Goal: Task Accomplishment & Management: Use online tool/utility

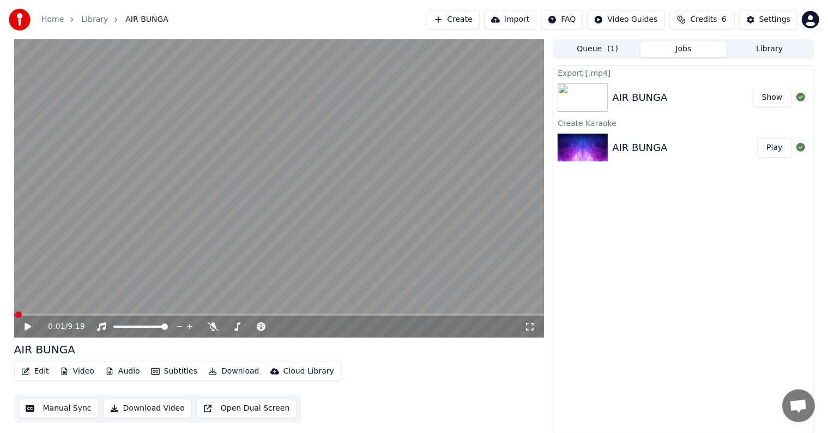
click at [476, 22] on button "Create" at bounding box center [453, 20] width 53 height 20
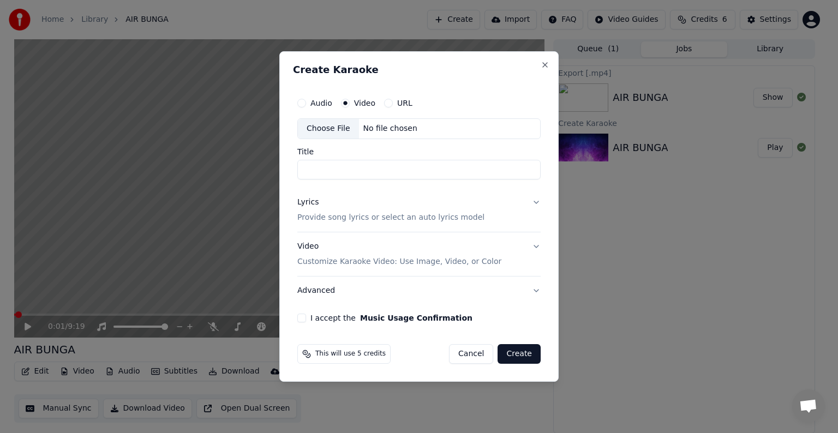
click at [424, 127] on div "Choose File No file chosen" at bounding box center [418, 128] width 243 height 21
type input "**********"
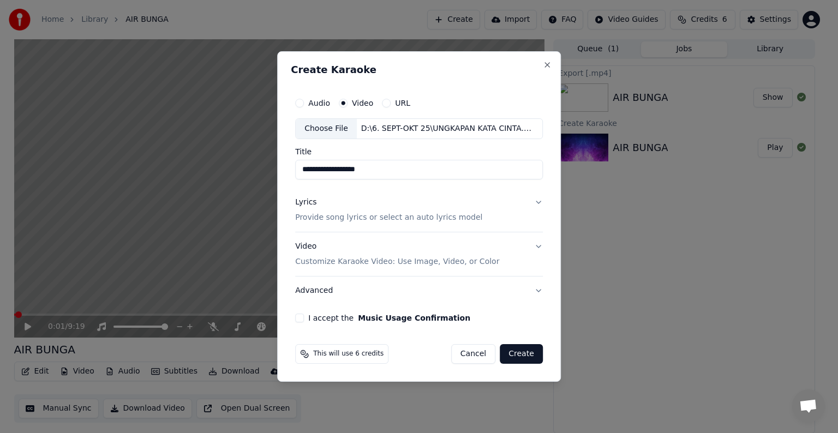
click at [409, 216] on p "Provide song lyrics or select an auto lyrics model" at bounding box center [388, 217] width 187 height 11
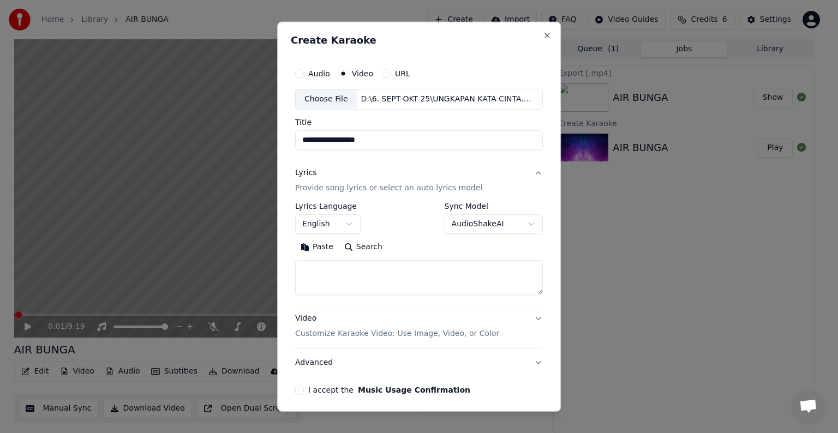
click at [354, 220] on body "**********" at bounding box center [414, 216] width 828 height 433
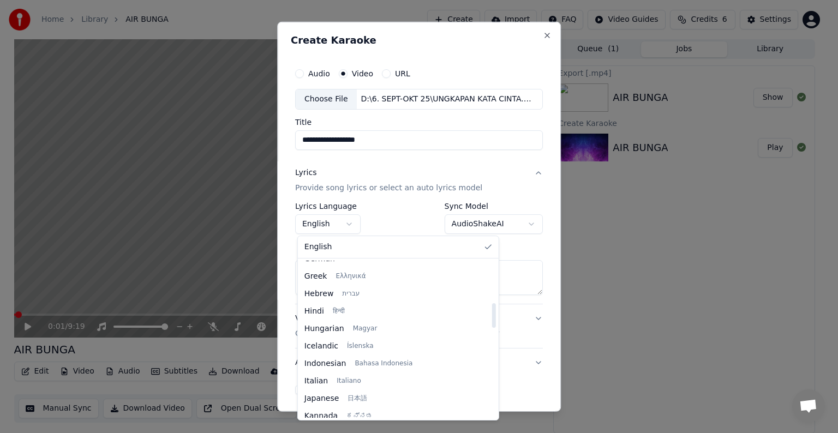
scroll to position [327, 0]
select select "**"
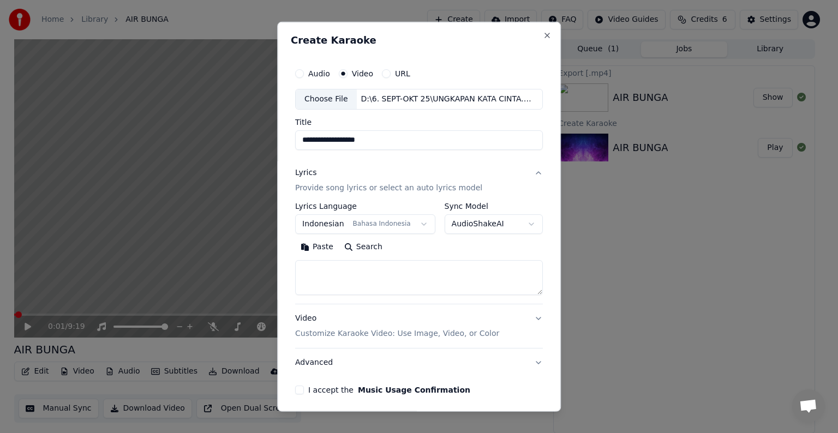
click at [318, 248] on button "Paste" at bounding box center [317, 246] width 44 height 17
click at [479, 277] on textarea at bounding box center [412, 277] width 234 height 35
click at [478, 332] on p "Customize Karaoke Video: Use Image, Video, or Color" at bounding box center [397, 333] width 204 height 11
type textarea "**********"
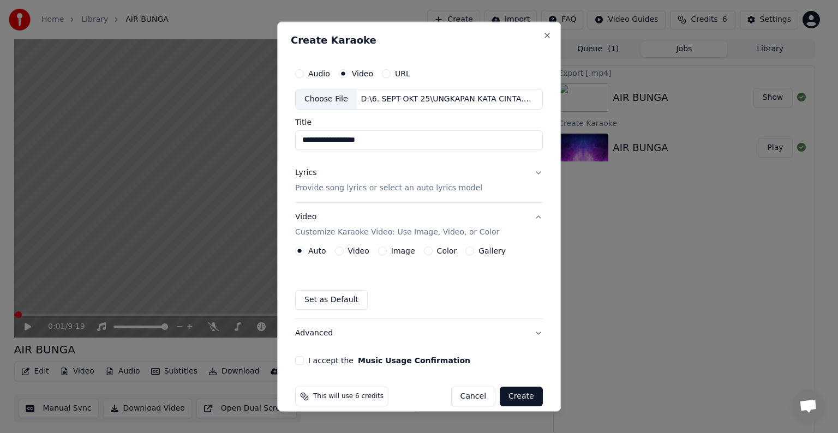
click at [341, 251] on button "Video" at bounding box center [339, 250] width 9 height 9
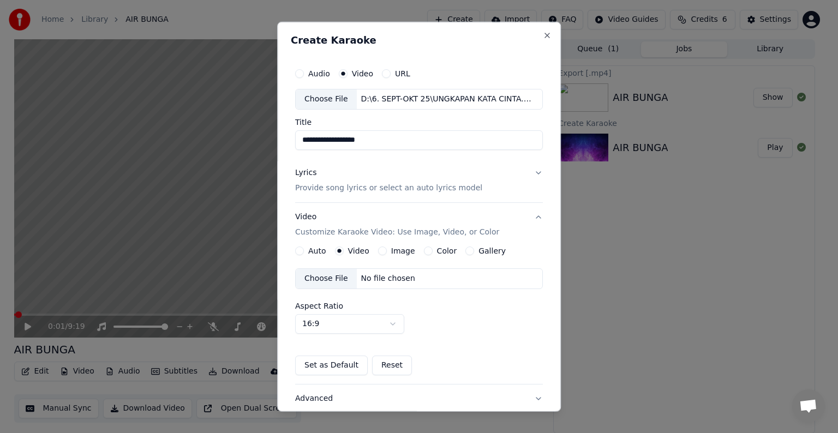
click at [384, 277] on div "No file chosen" at bounding box center [388, 278] width 63 height 11
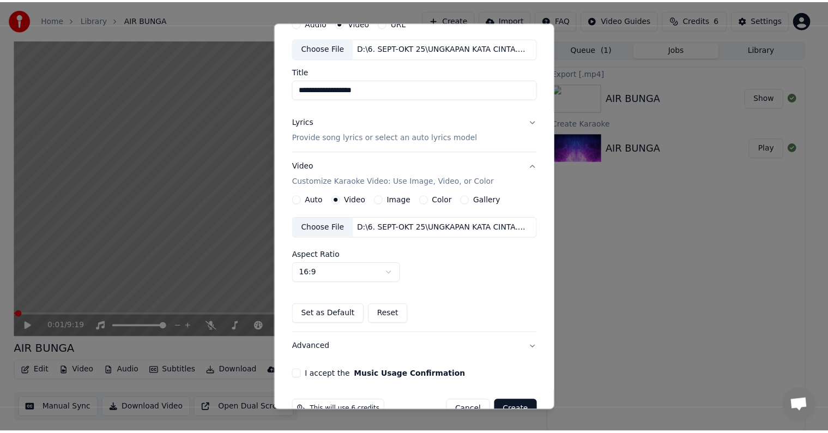
scroll to position [77, 0]
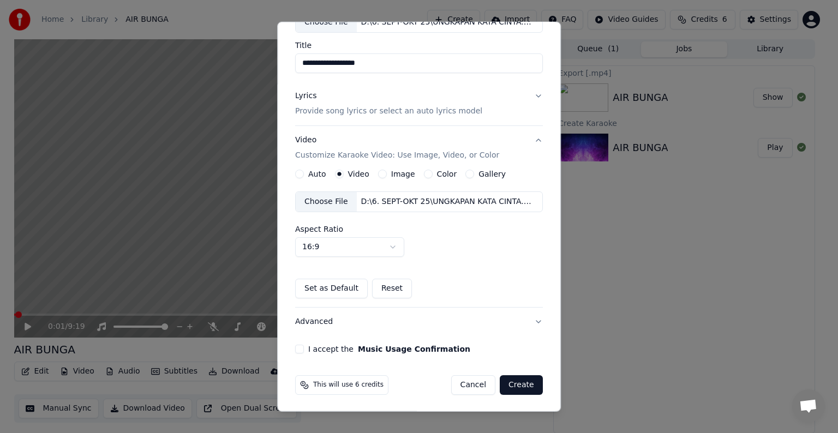
click at [301, 349] on button "I accept the Music Usage Confirmation" at bounding box center [299, 349] width 9 height 9
click at [512, 384] on button "Create" at bounding box center [520, 385] width 43 height 20
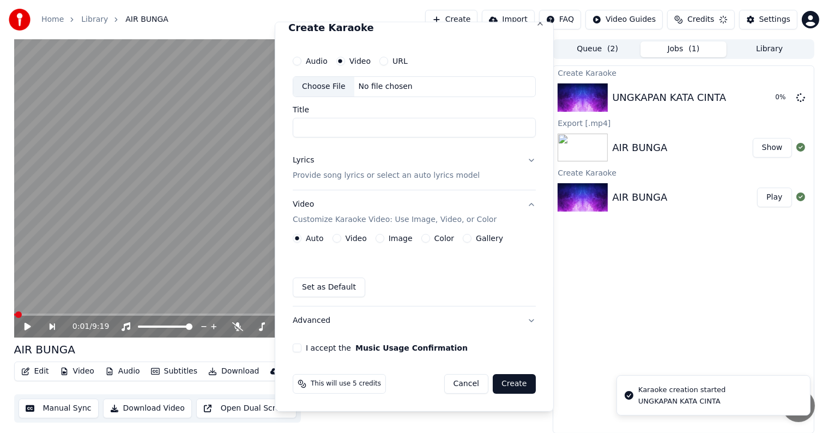
scroll to position [12, 0]
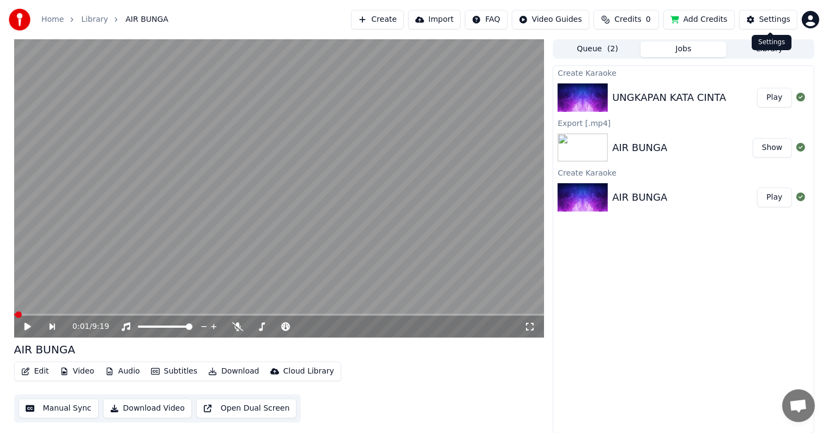
click at [772, 26] on button "Settings" at bounding box center [768, 20] width 58 height 20
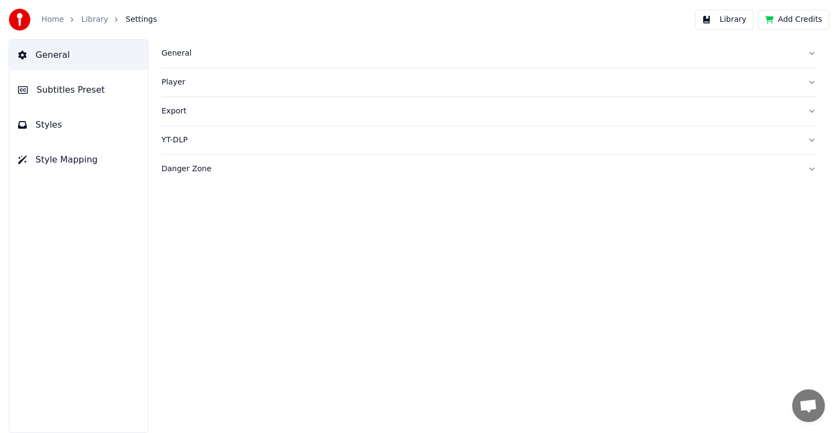
click at [46, 162] on span "Style Mapping" at bounding box center [66, 159] width 62 height 13
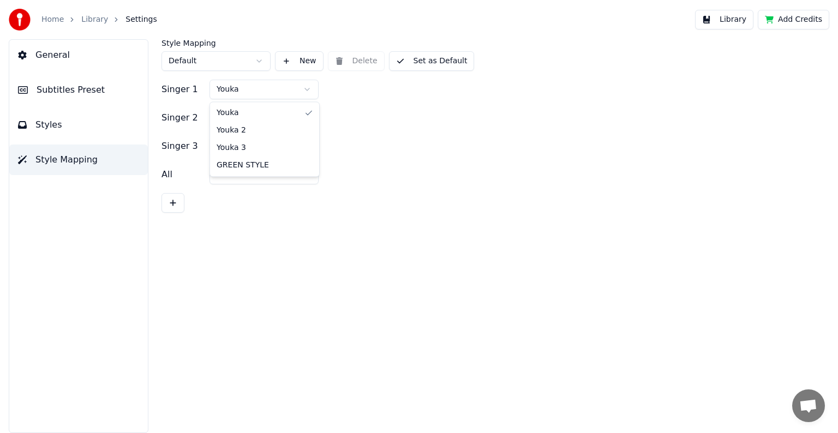
click at [311, 89] on html "Home Library Settings Library Add Credits General Subtitles Preset Styles Style…" at bounding box center [419, 216] width 838 height 433
click at [306, 120] on html "Home Library Settings Library Add Credits General Subtitles Preset Styles Style…" at bounding box center [419, 216] width 838 height 433
click at [421, 55] on button "Set as Default" at bounding box center [432, 61] width 86 height 20
click at [732, 17] on button "Library" at bounding box center [724, 20] width 58 height 20
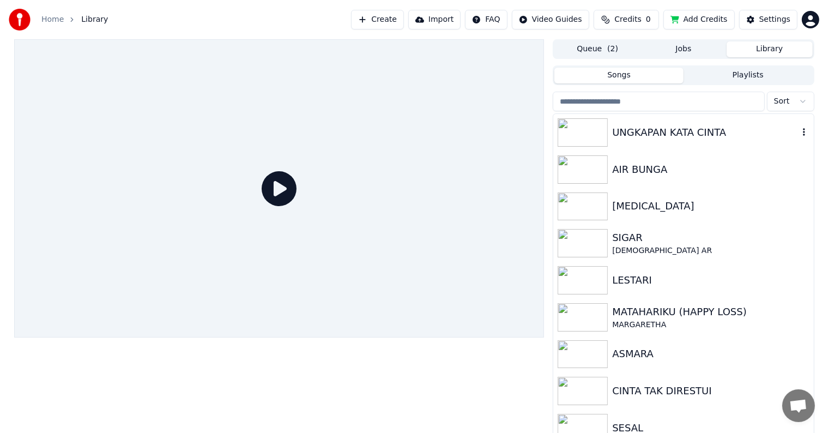
click at [643, 136] on div "UNGKAPAN KATA CINTA" at bounding box center [705, 132] width 186 height 15
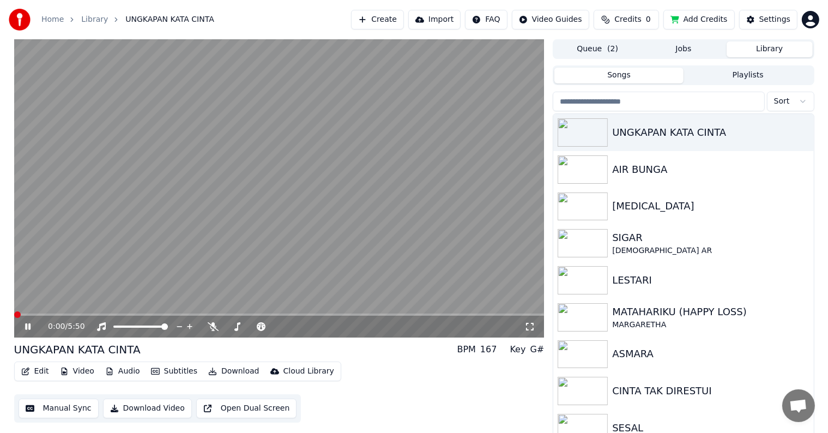
click at [65, 404] on button "Manual Sync" at bounding box center [59, 409] width 80 height 20
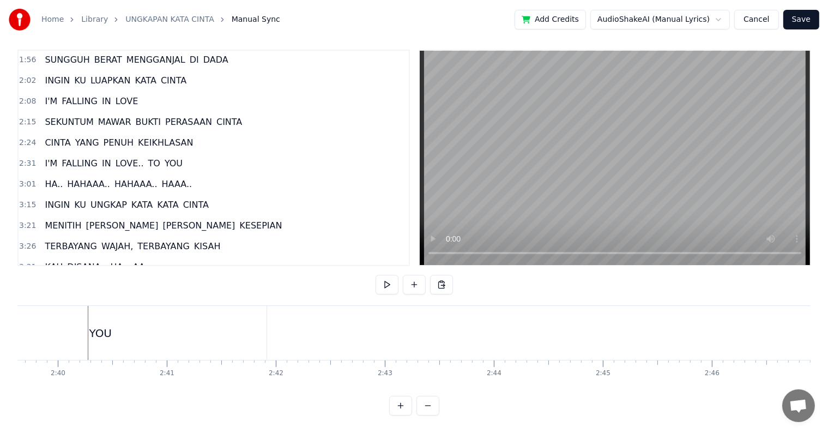
scroll to position [327, 0]
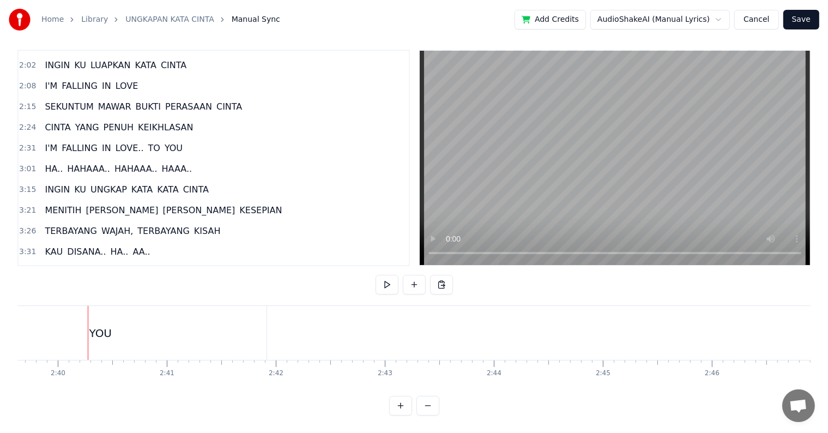
click at [216, 320] on div "YOU" at bounding box center [100, 333] width 333 height 54
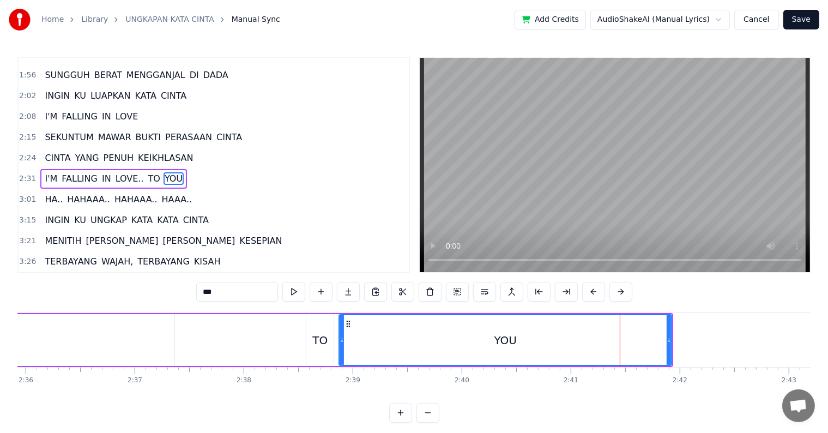
scroll to position [0, 16834]
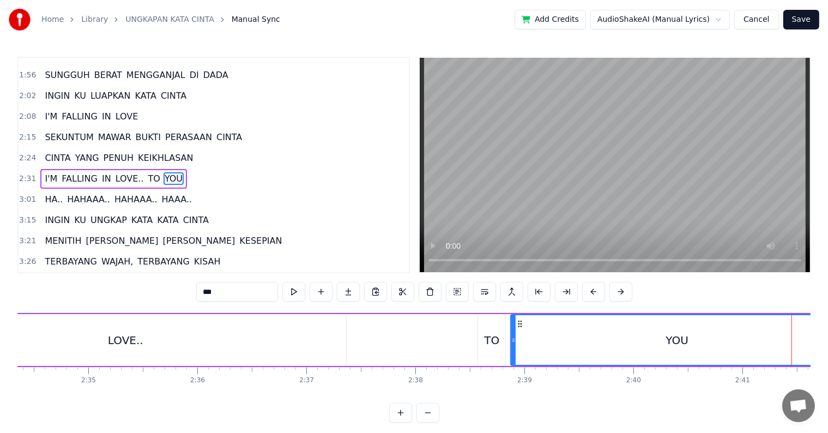
drag, startPoint x: 420, startPoint y: 353, endPoint x: 438, endPoint y: 351, distance: 18.6
click at [419, 353] on div "I'M FALLING IN LOVE.. TO YOU" at bounding box center [273, 340] width 1143 height 54
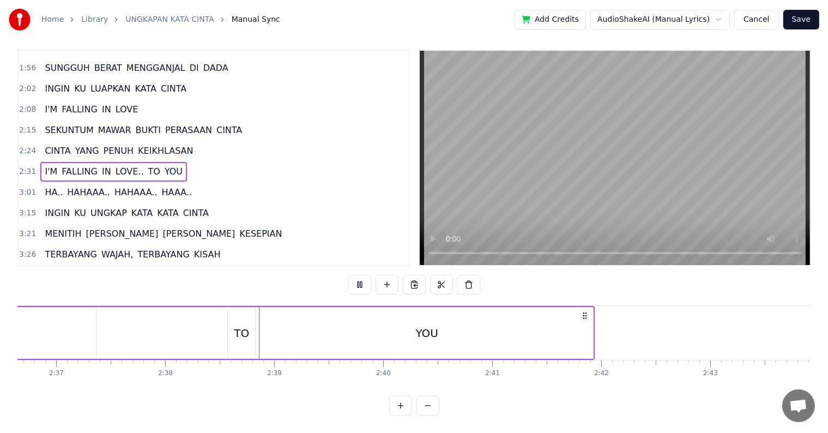
scroll to position [0, 17212]
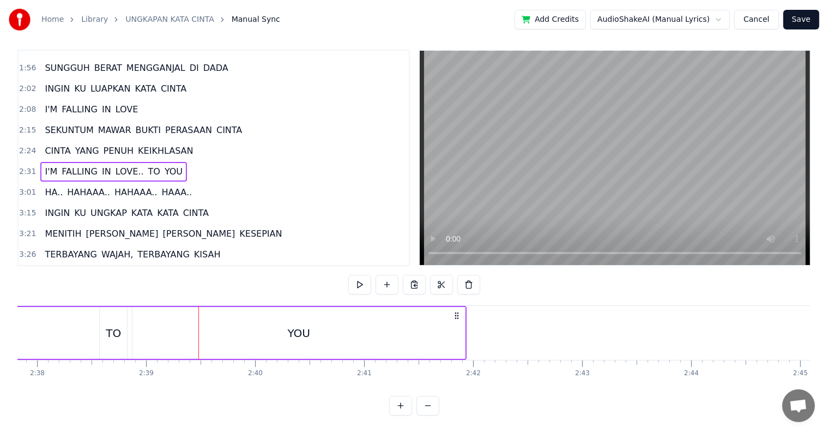
click at [144, 326] on div "YOU" at bounding box center [299, 333] width 333 height 52
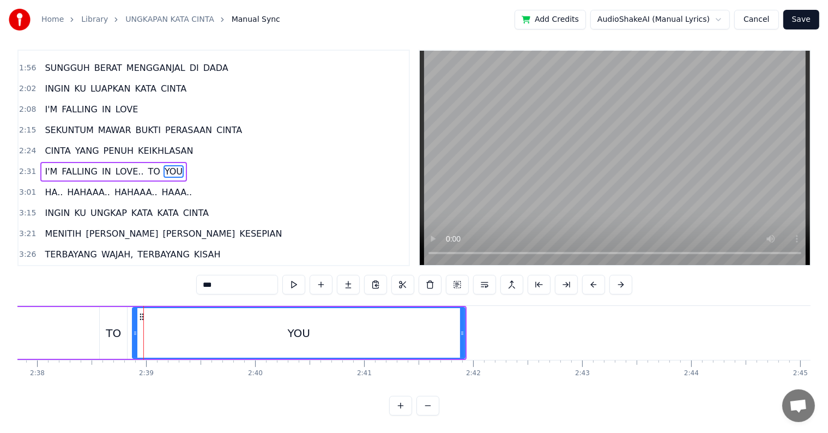
scroll to position [0, 0]
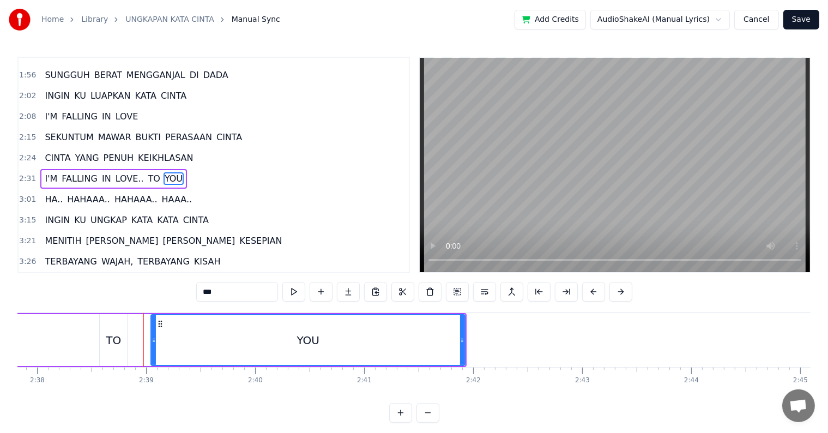
drag, startPoint x: 135, startPoint y: 339, endPoint x: 154, endPoint y: 340, distance: 19.1
click at [154, 340] on icon at bounding box center [154, 340] width 4 height 9
click at [111, 347] on div "TO" at bounding box center [113, 340] width 15 height 16
type input "**"
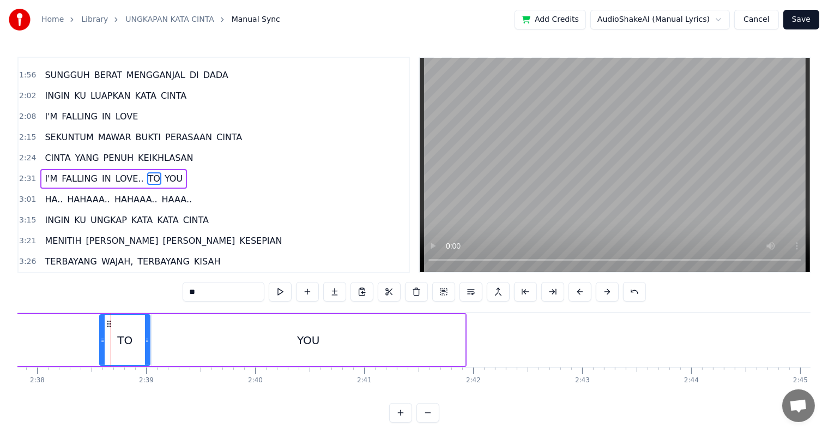
drag, startPoint x: 125, startPoint y: 349, endPoint x: 148, endPoint y: 349, distance: 22.9
click at [148, 349] on div at bounding box center [147, 340] width 4 height 50
drag, startPoint x: 100, startPoint y: 344, endPoint x: 91, endPoint y: 342, distance: 10.0
click at [91, 342] on div at bounding box center [93, 340] width 4 height 50
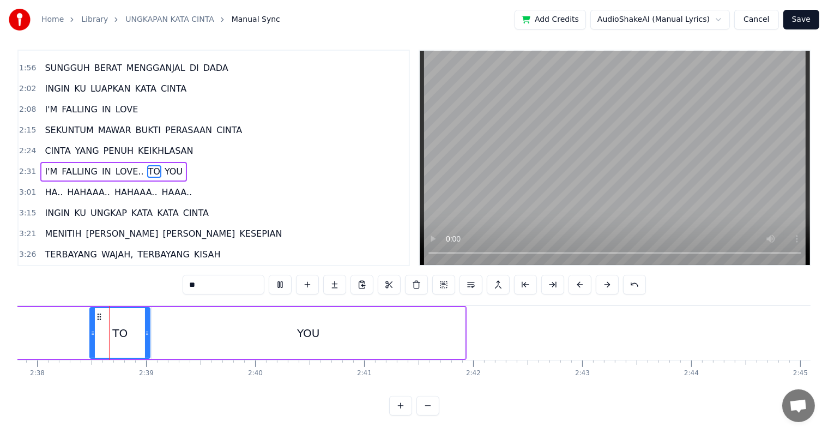
scroll to position [16, 0]
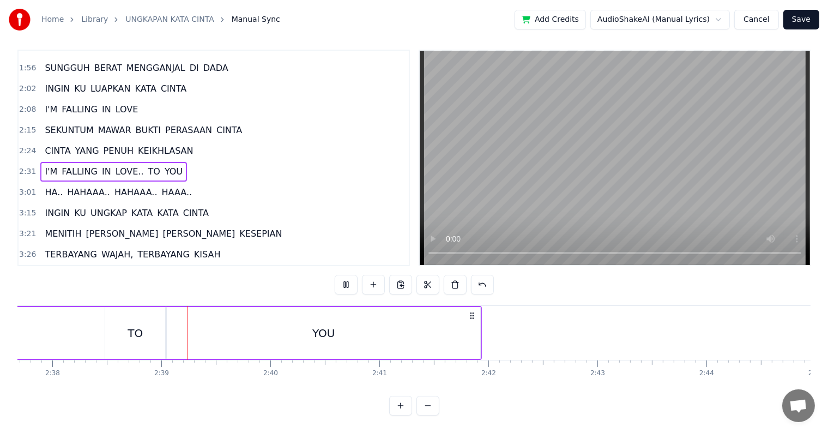
scroll to position [0, 17238]
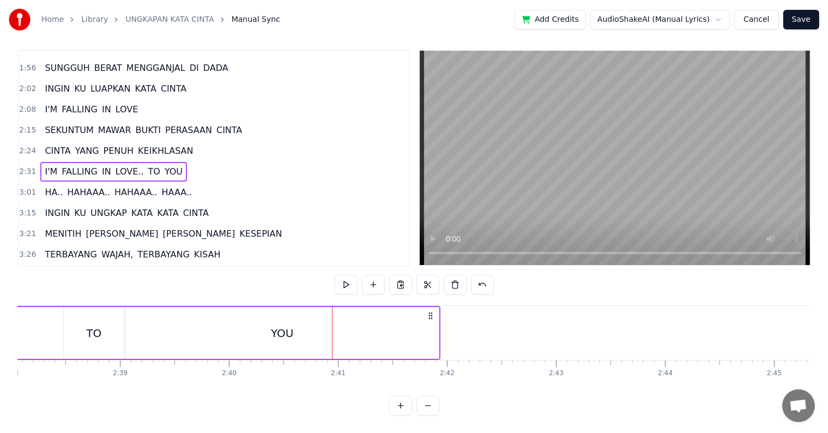
click at [177, 315] on div "YOU" at bounding box center [282, 333] width 314 height 52
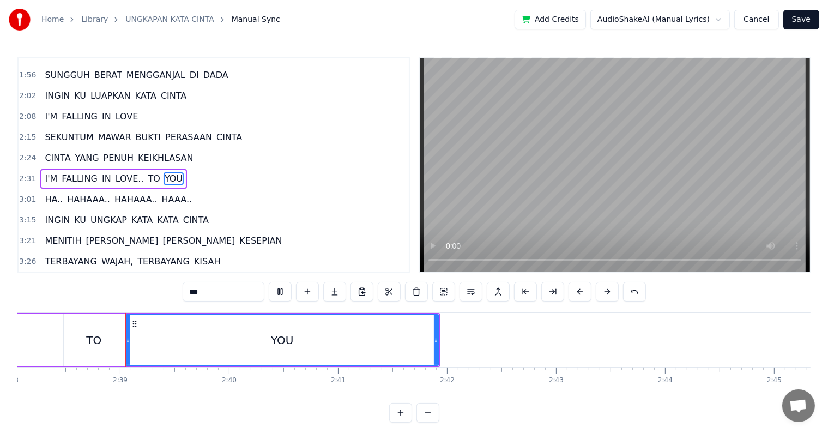
scroll to position [16, 0]
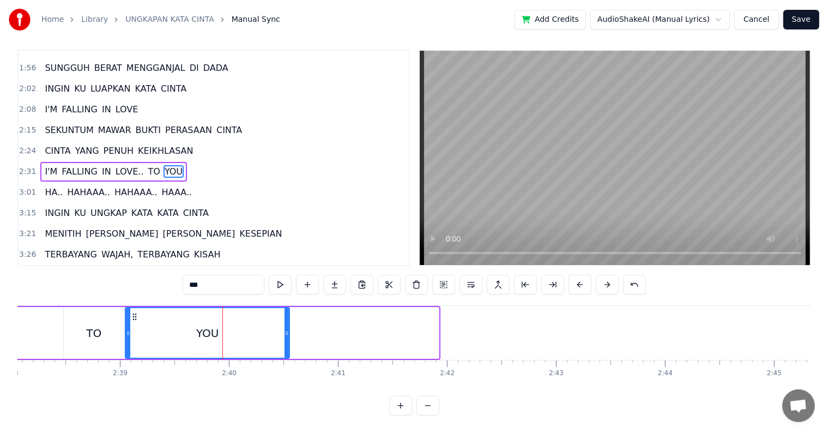
drag, startPoint x: 435, startPoint y: 326, endPoint x: 285, endPoint y: 328, distance: 150.0
click at [285, 328] on div at bounding box center [287, 333] width 4 height 50
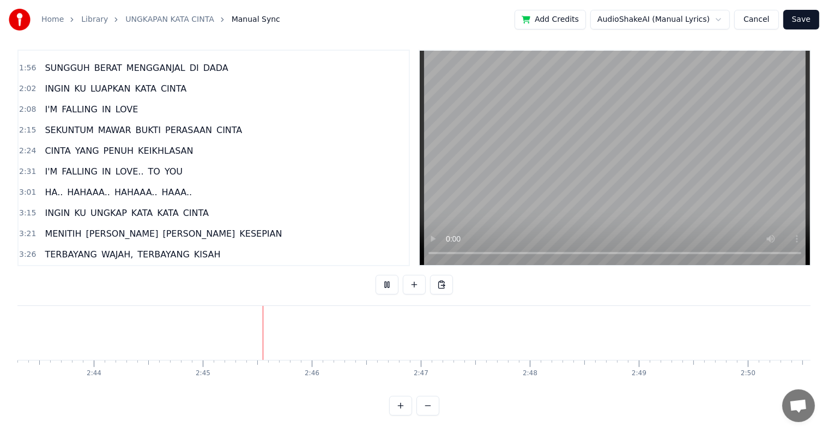
scroll to position [0, 17945]
click at [47, 186] on span "HA.." at bounding box center [54, 192] width 20 height 13
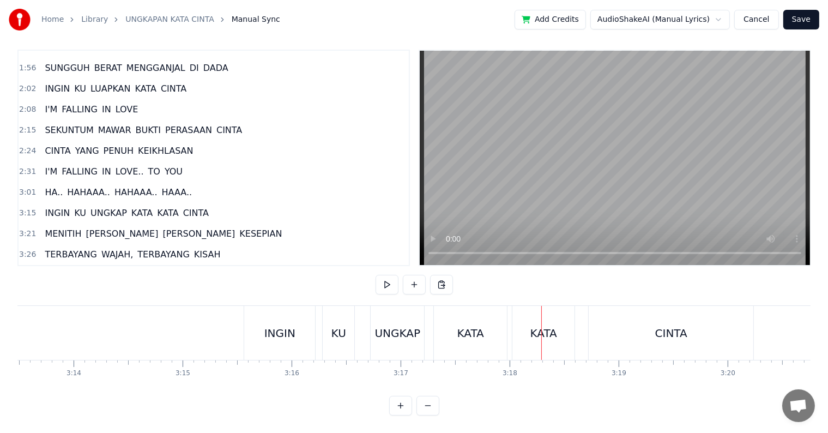
click at [253, 328] on div "INGIN" at bounding box center [279, 333] width 71 height 54
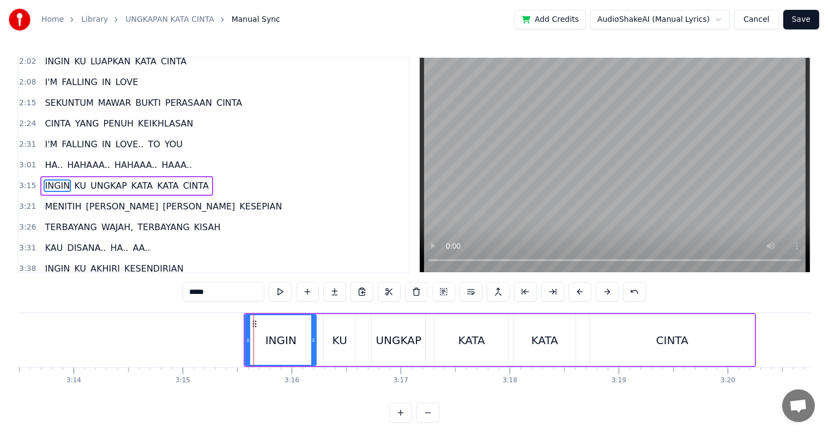
scroll to position [344, 0]
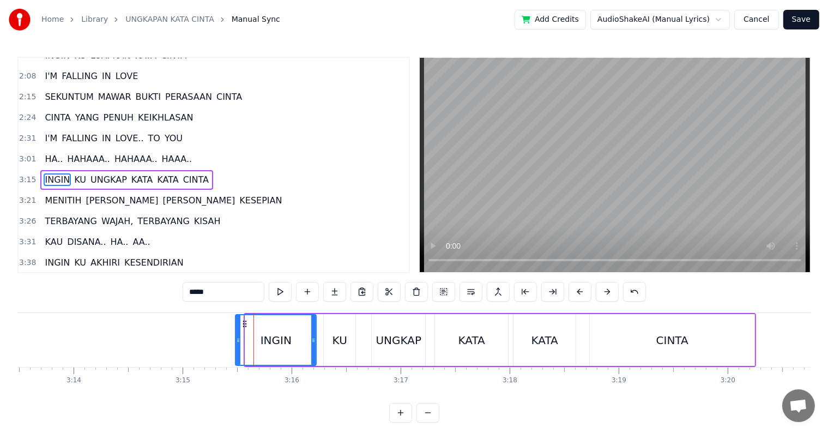
drag, startPoint x: 248, startPoint y: 332, endPoint x: 238, endPoint y: 330, distance: 9.9
click at [238, 330] on div at bounding box center [238, 340] width 4 height 50
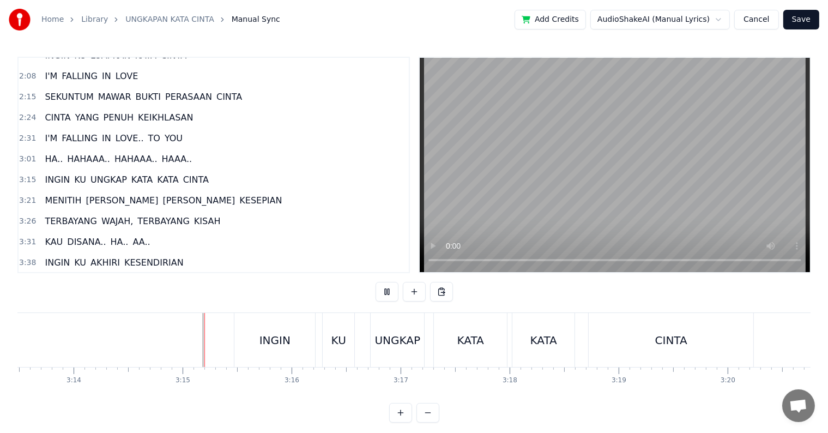
scroll to position [16, 0]
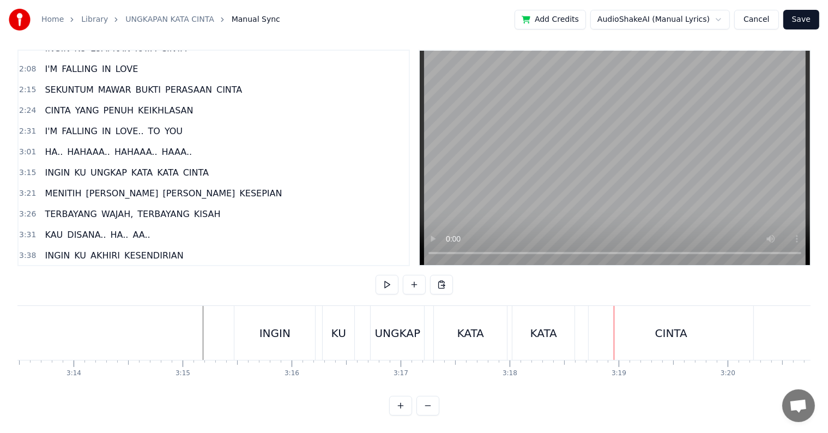
click at [471, 327] on div "KATA" at bounding box center [471, 333] width 27 height 16
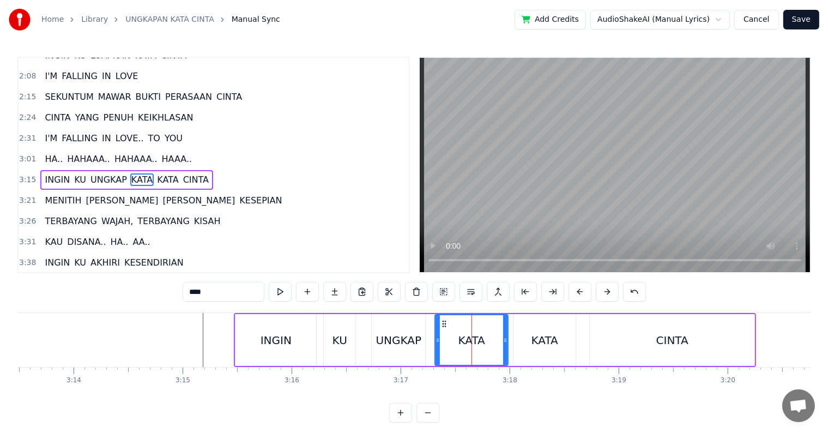
click at [225, 290] on input "****" at bounding box center [224, 292] width 82 height 20
type input "*"
type input "******"
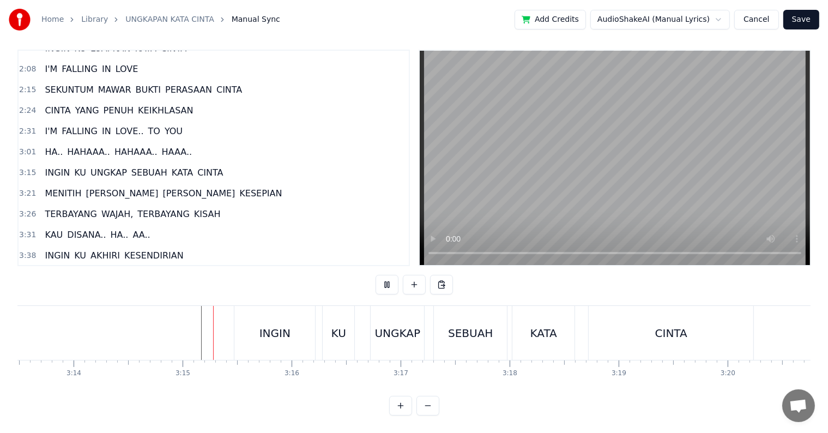
scroll to position [16, 0]
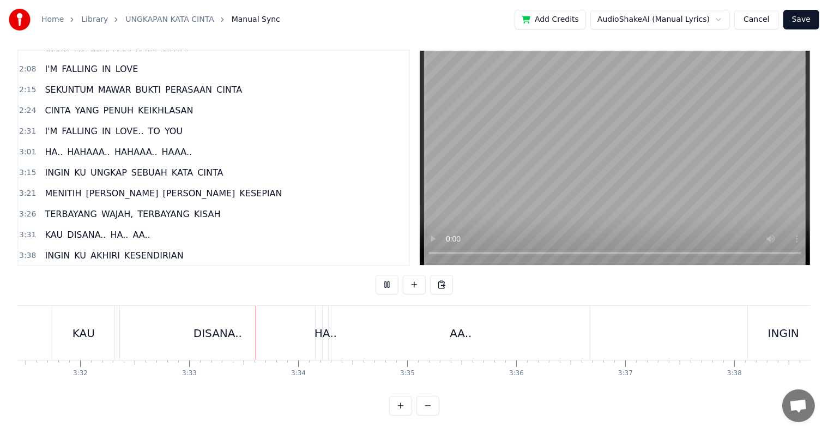
scroll to position [0, 23187]
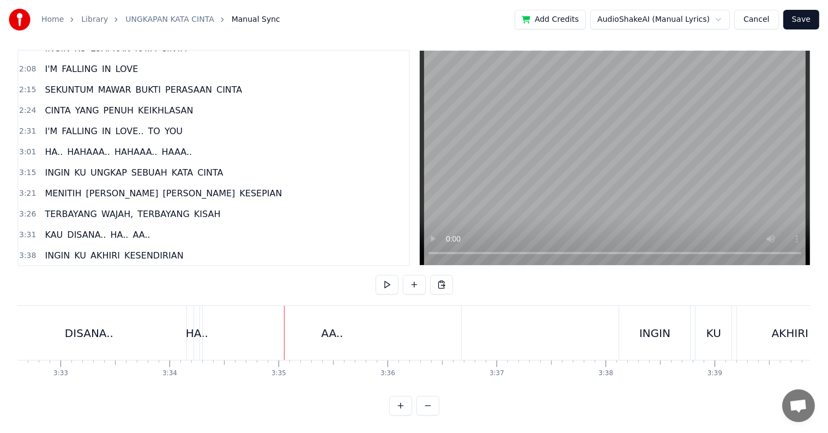
click at [206, 322] on div "AA.." at bounding box center [332, 333] width 258 height 54
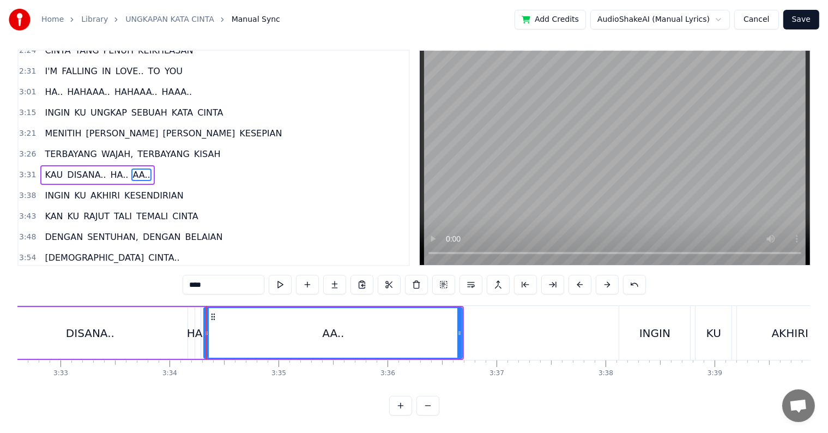
scroll to position [16, 0]
drag, startPoint x: 206, startPoint y: 328, endPoint x: 345, endPoint y: 339, distance: 138.9
click at [345, 339] on div at bounding box center [344, 333] width 4 height 50
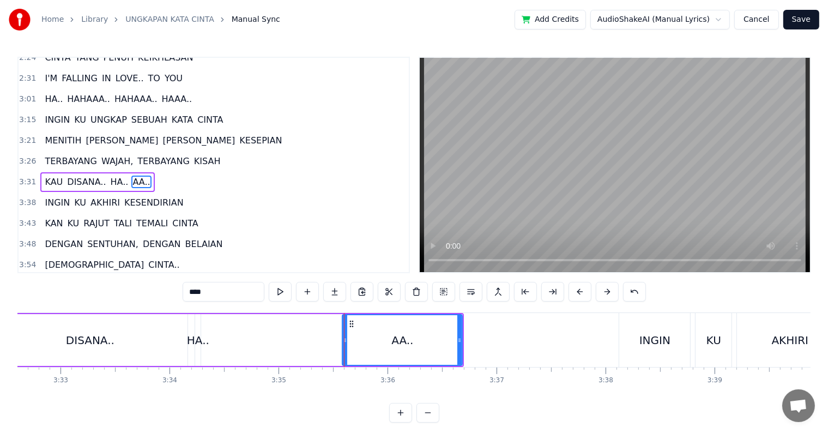
click at [197, 335] on div "HA.." at bounding box center [198, 340] width 22 height 16
type input "****"
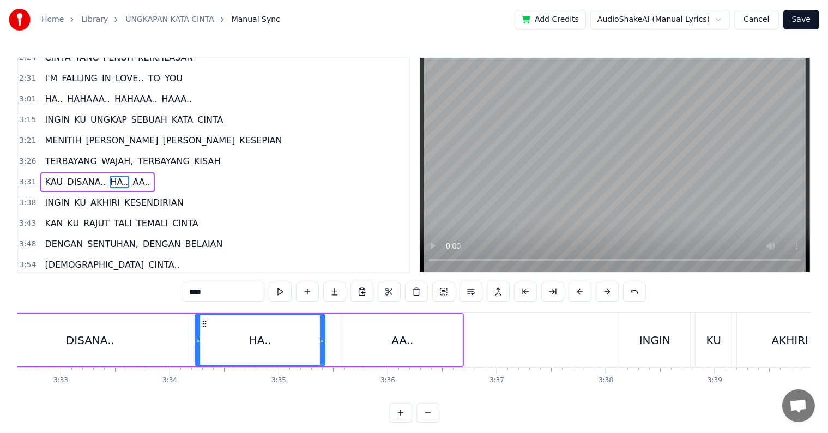
drag, startPoint x: 198, startPoint y: 339, endPoint x: 323, endPoint y: 346, distance: 124.6
click at [323, 346] on div at bounding box center [322, 340] width 4 height 50
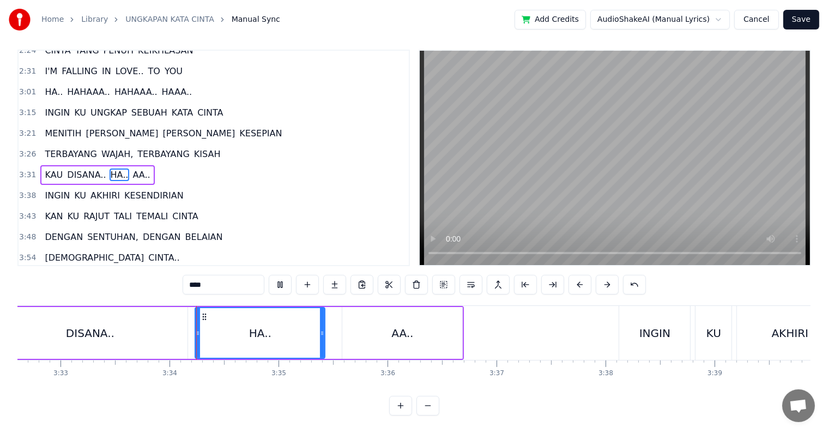
scroll to position [16, 0]
click at [334, 336] on div "KAU DISANA.. HA.. AA.." at bounding box center [193, 333] width 541 height 54
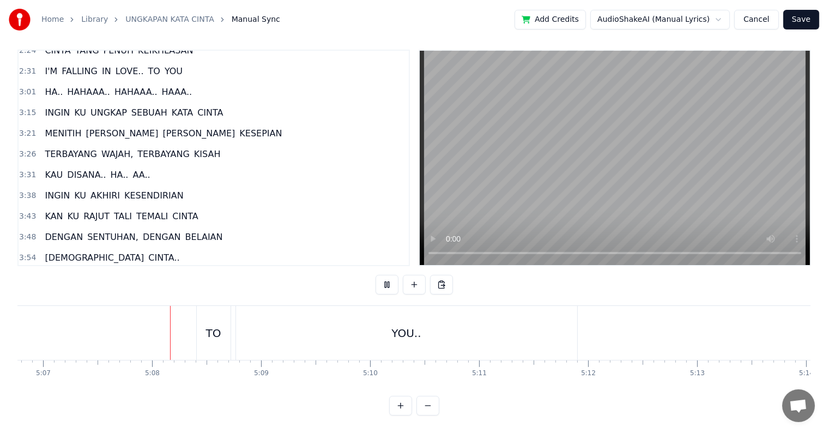
scroll to position [0, 33477]
click at [187, 331] on div "TO" at bounding box center [192, 333] width 15 height 16
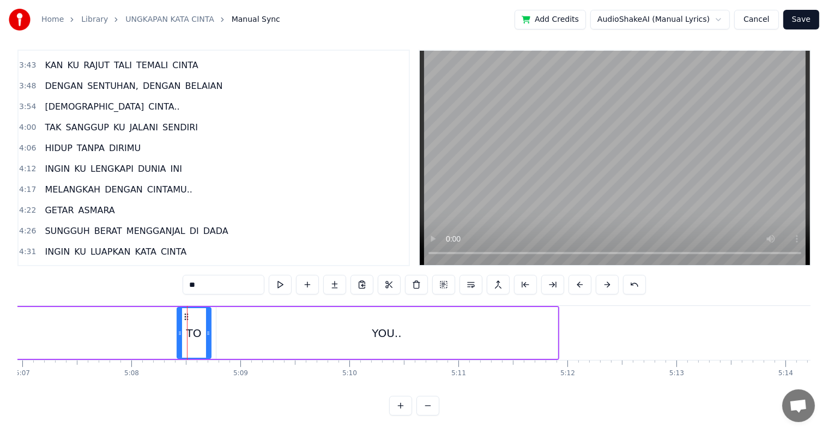
scroll to position [608, 0]
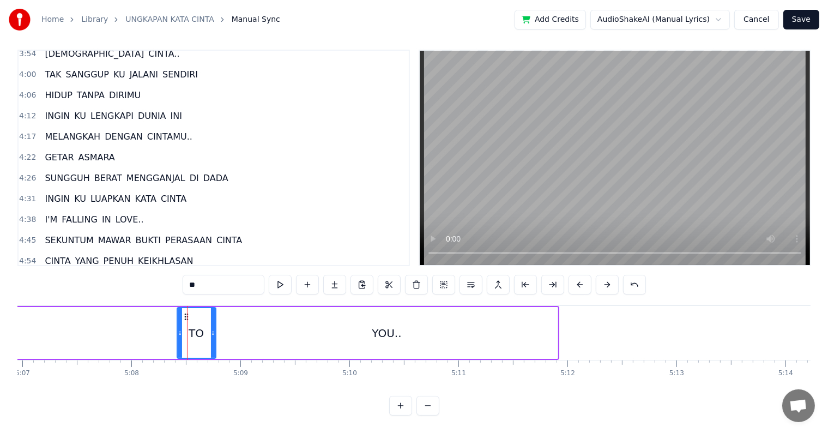
click at [212, 329] on div at bounding box center [213, 333] width 4 height 50
drag, startPoint x: 177, startPoint y: 329, endPoint x: 157, endPoint y: 323, distance: 21.0
click at [165, 327] on div at bounding box center [167, 333] width 4 height 50
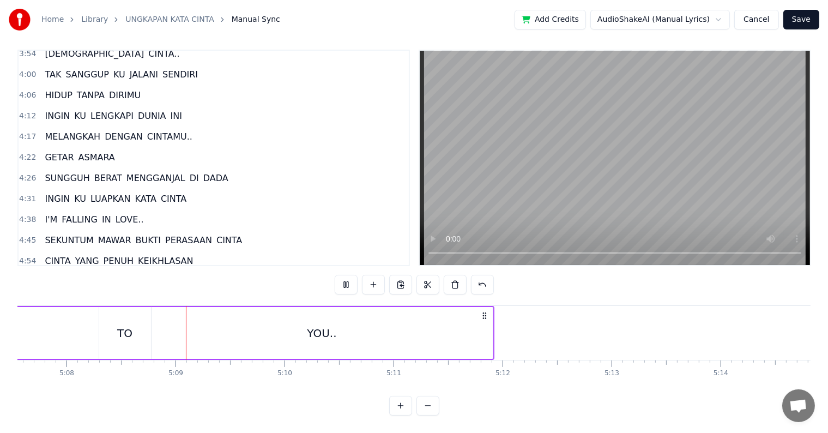
scroll to position [0, 33584]
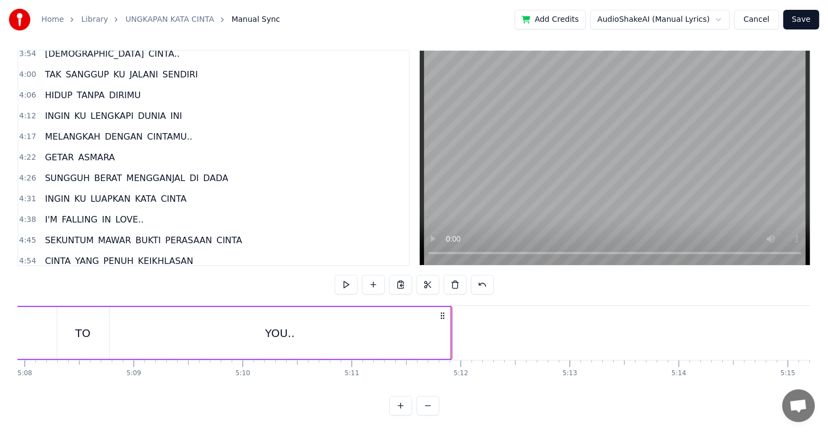
click at [805, 21] on button "Save" at bounding box center [802, 20] width 36 height 20
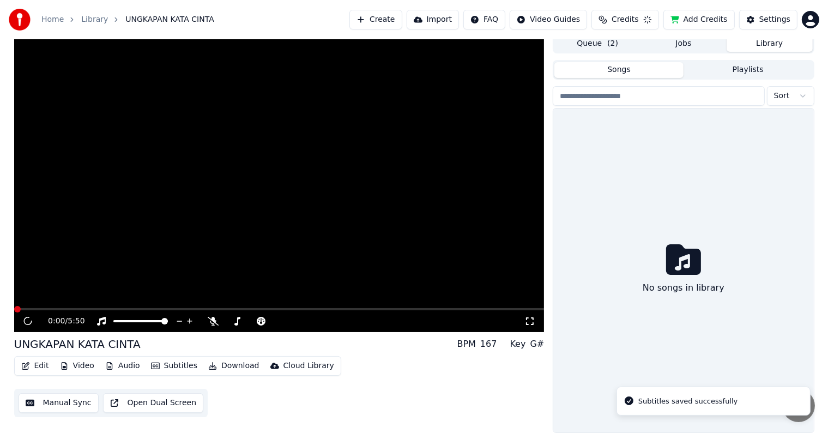
scroll to position [5, 0]
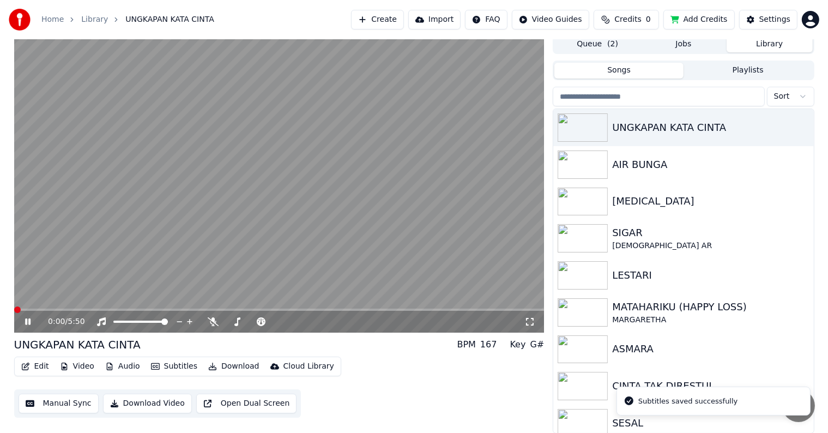
click at [145, 405] on button "Download Video" at bounding box center [147, 404] width 89 height 20
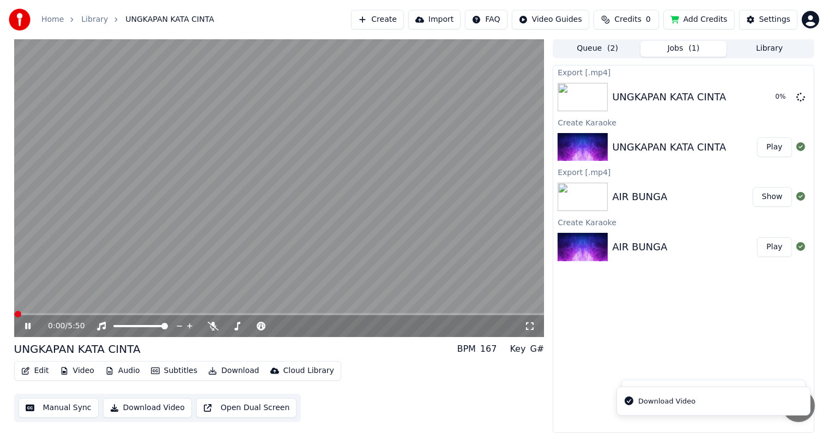
scroll to position [0, 0]
click at [27, 326] on icon at bounding box center [27, 326] width 5 height 7
